Goal: Find specific page/section: Find specific page/section

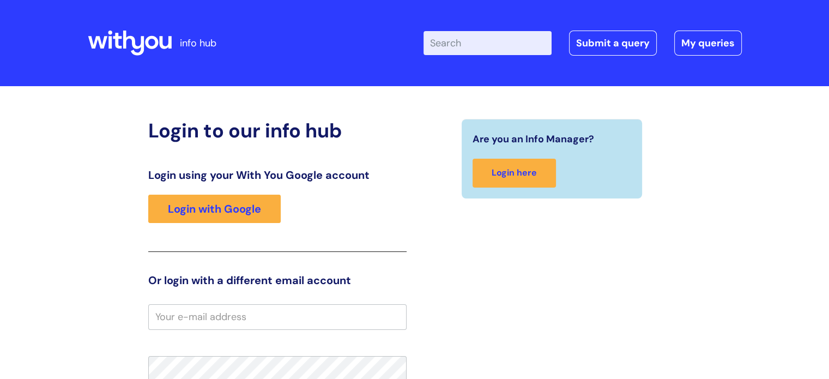
click at [729, 165] on div "Login to our info hub Login using your With You Google account Login with Googl…" at bounding box center [415, 339] width 654 height 440
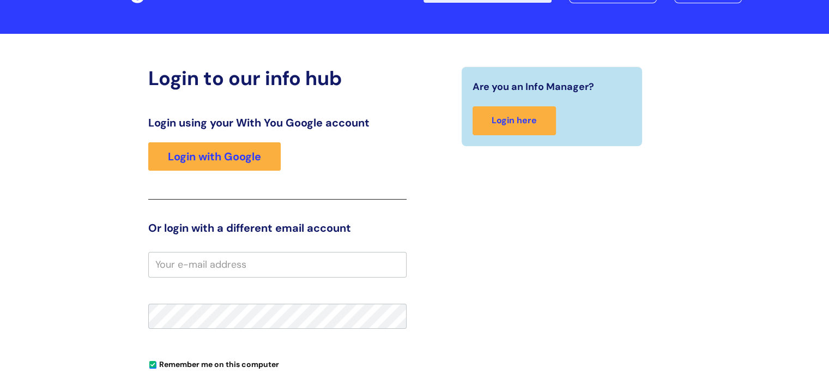
scroll to position [65, 0]
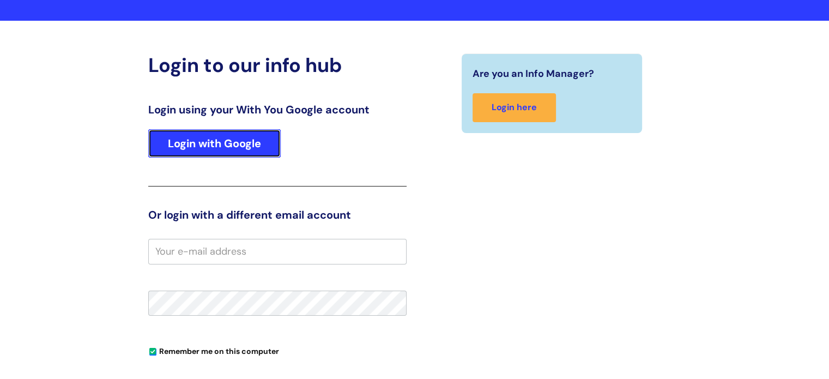
click at [237, 152] on link "Login with Google" at bounding box center [214, 143] width 132 height 28
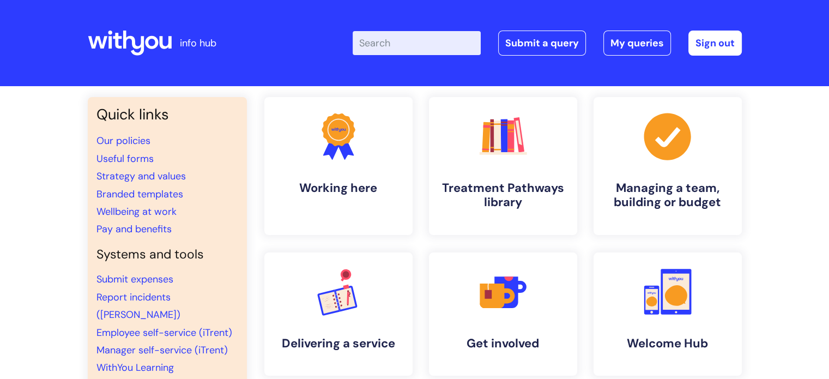
scroll to position [22, 0]
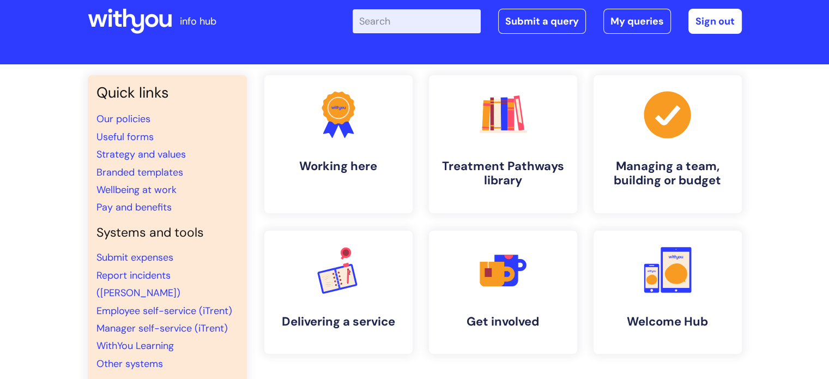
click at [764, 152] on div "Quick links Our policies Useful forms Strategy and values Branded templates Wel…" at bounding box center [414, 351] width 829 height 574
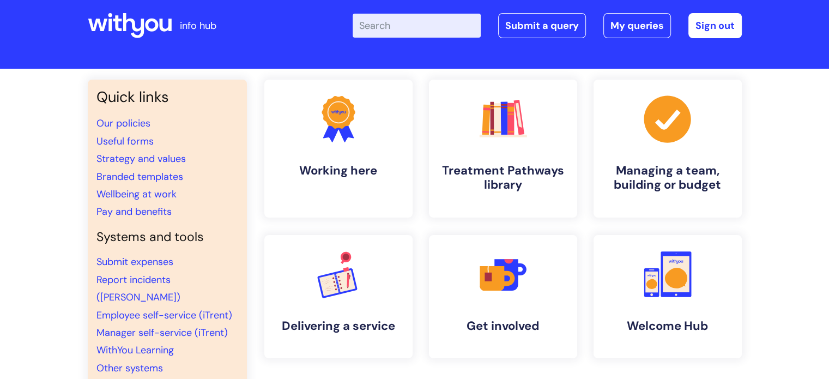
scroll to position [0, 0]
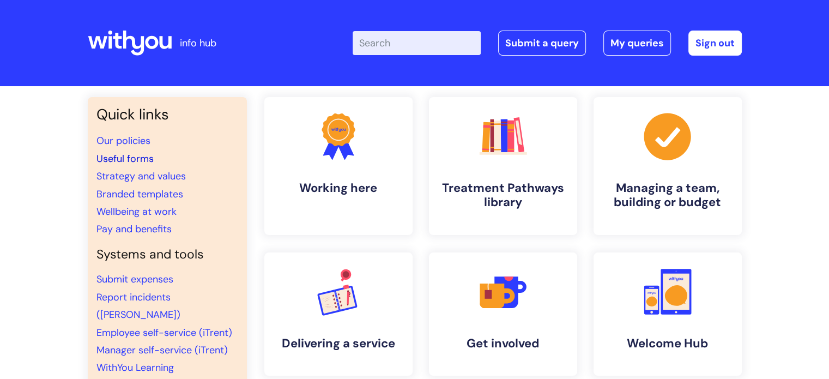
click at [140, 156] on link "Useful forms" at bounding box center [124, 158] width 57 height 13
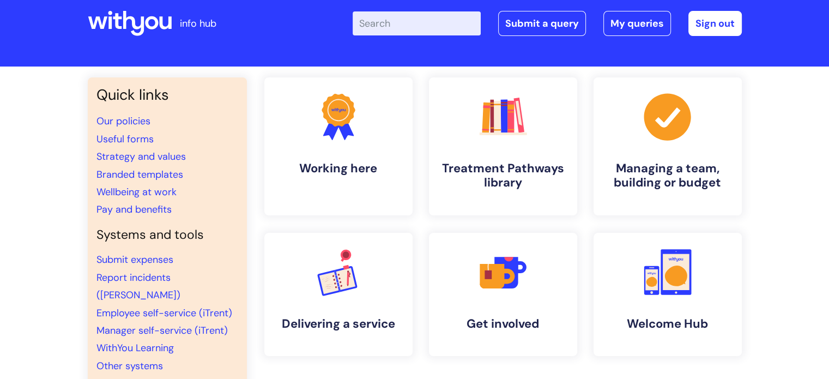
scroll to position [22, 0]
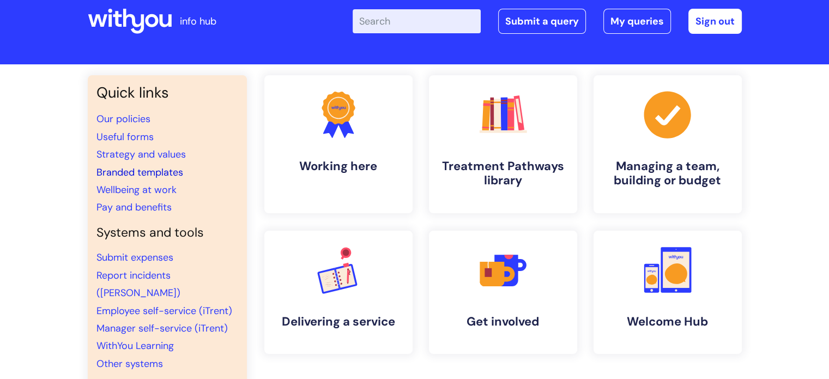
click at [155, 170] on link "Branded templates" at bounding box center [139, 172] width 87 height 13
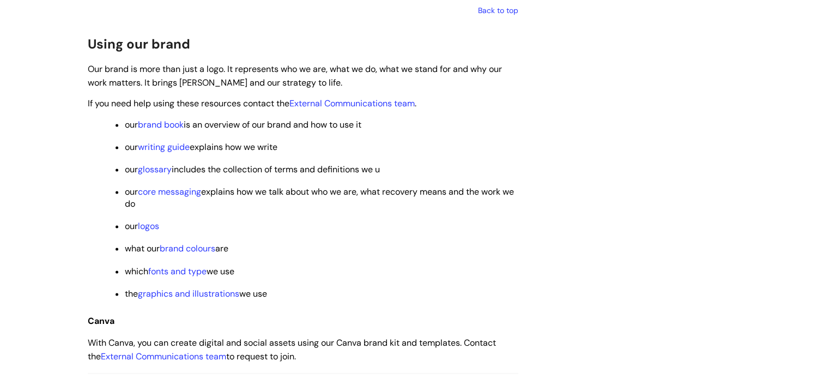
scroll to position [1504, 0]
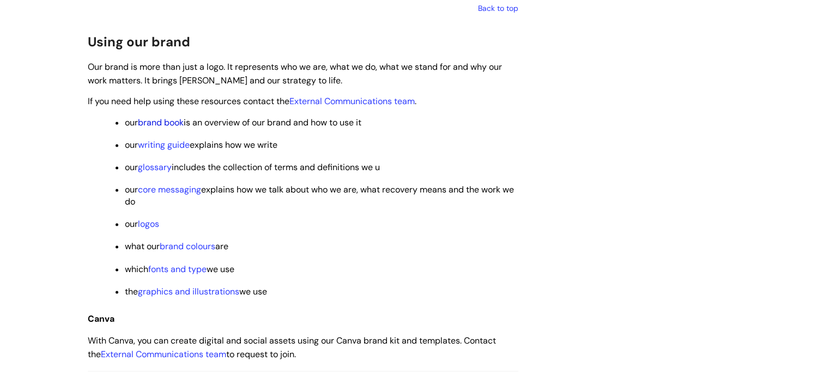
click at [168, 128] on link "brand book" at bounding box center [161, 122] width 46 height 11
